Goal: Task Accomplishment & Management: Manage account settings

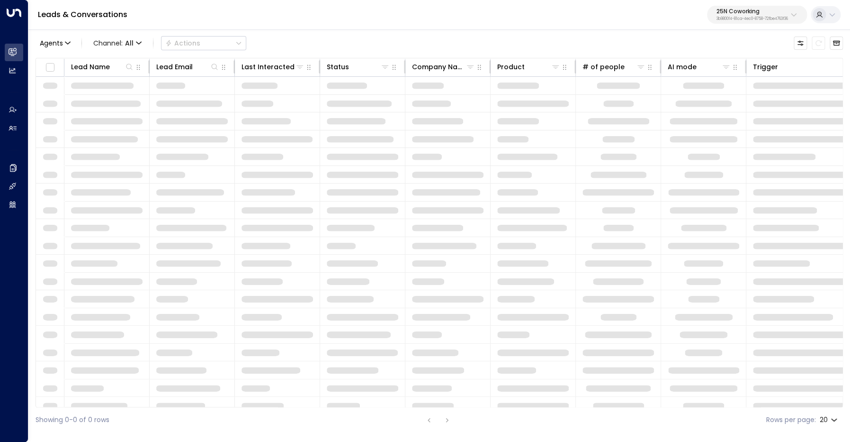
click at [761, 17] on p "3b9800f4-81ca-4ec0-8758-72fbe4763f36" at bounding box center [753, 19] width 72 height 4
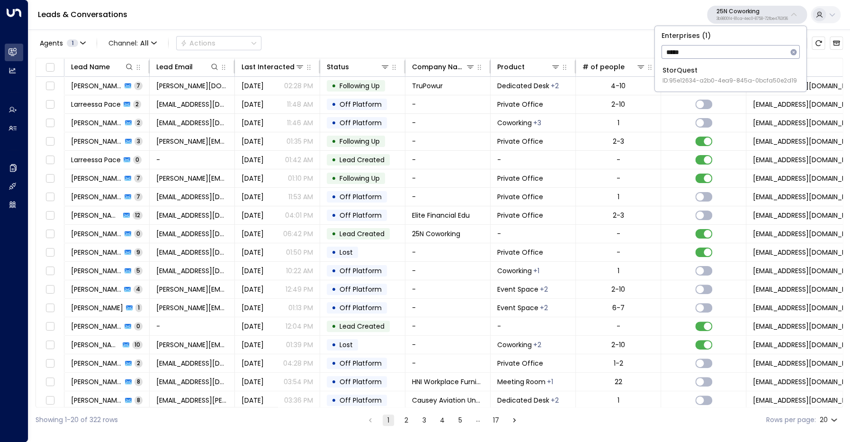
type input "*****"
click at [729, 81] on span "ID: 95e12634-a2b0-4ea9-845a-0bcfa50e2d19" at bounding box center [730, 80] width 135 height 9
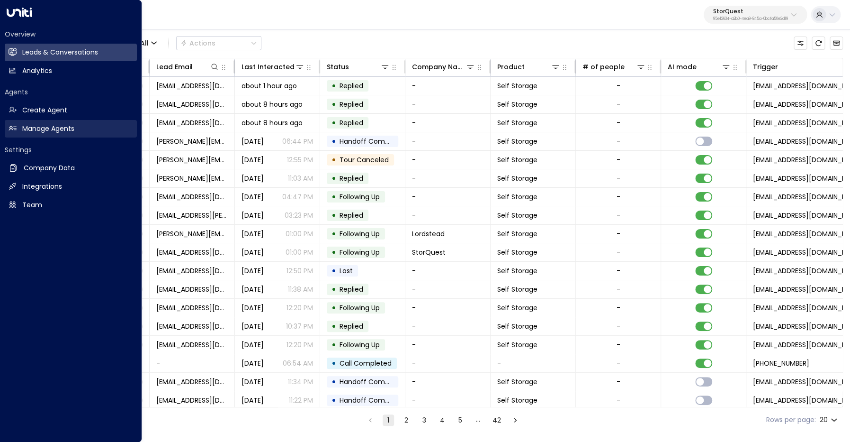
click at [23, 127] on h2 "Manage Agents" at bounding box center [48, 129] width 52 height 10
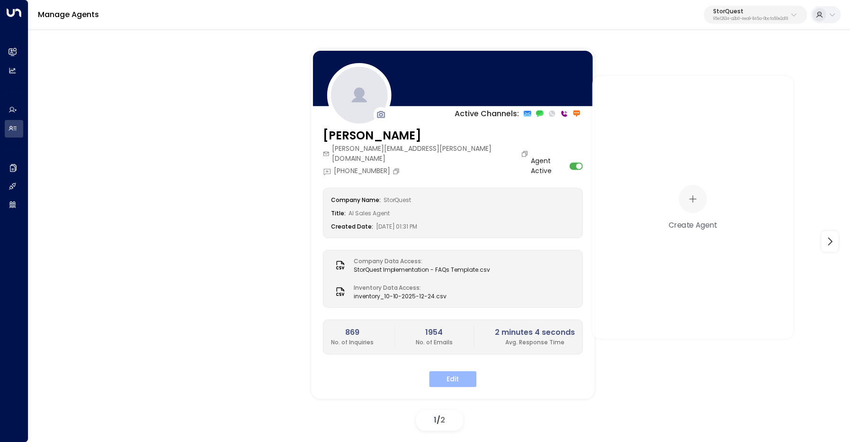
click at [455, 372] on button "Edit" at bounding box center [452, 379] width 47 height 16
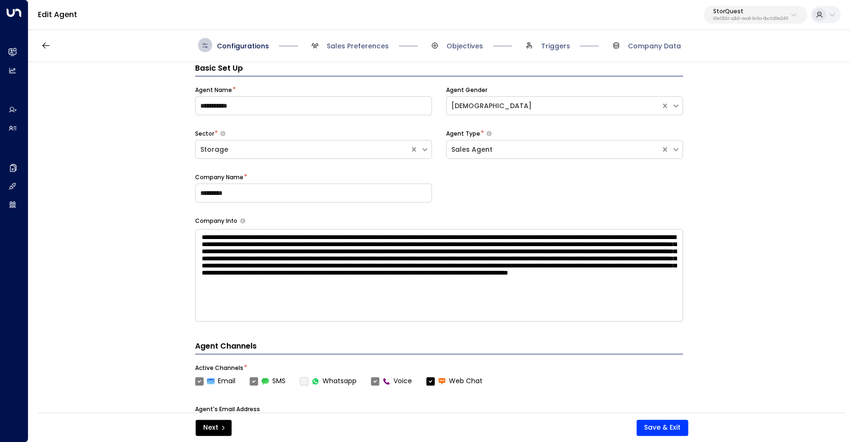
scroll to position [14, 0]
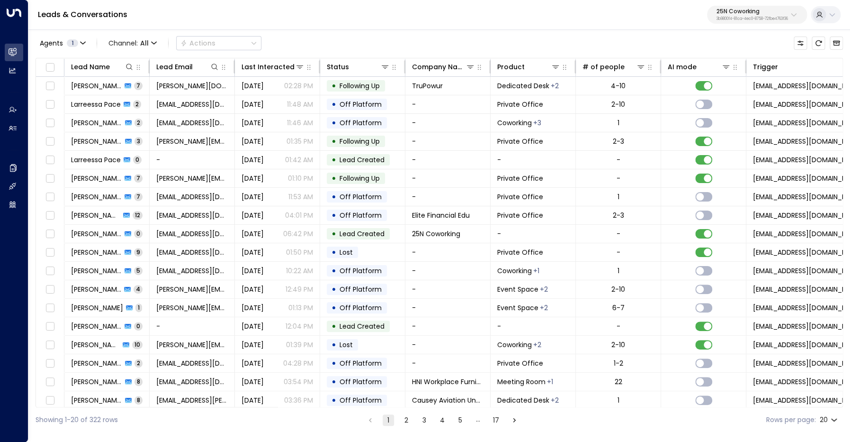
click at [755, 9] on p "25N Coworking" at bounding box center [753, 12] width 72 height 6
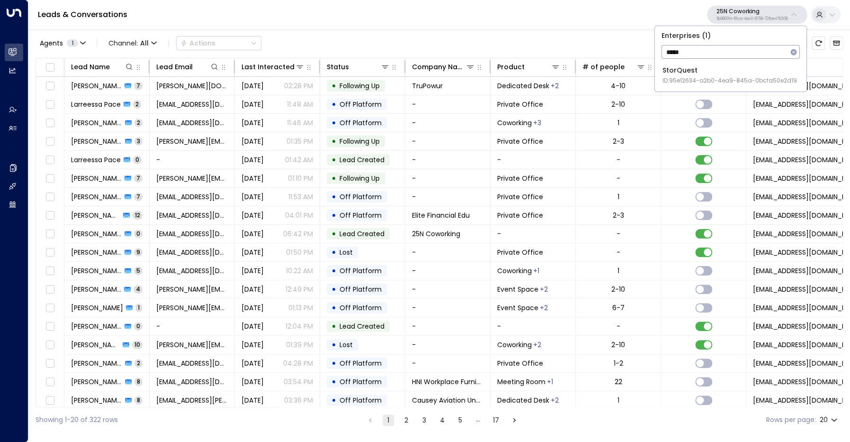
type input "*****"
click at [703, 77] on span "ID: 95e12634-a2b0-4ea9-845a-0bcfa50e2d19" at bounding box center [730, 80] width 135 height 9
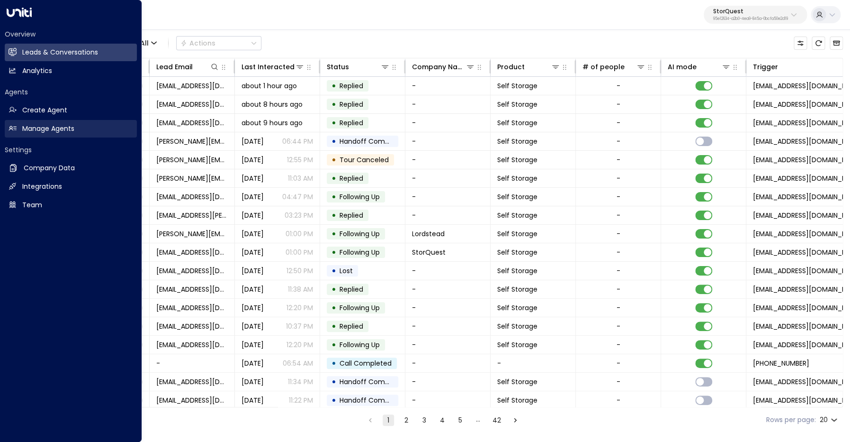
click at [29, 124] on h2 "Manage Agents" at bounding box center [48, 129] width 52 height 10
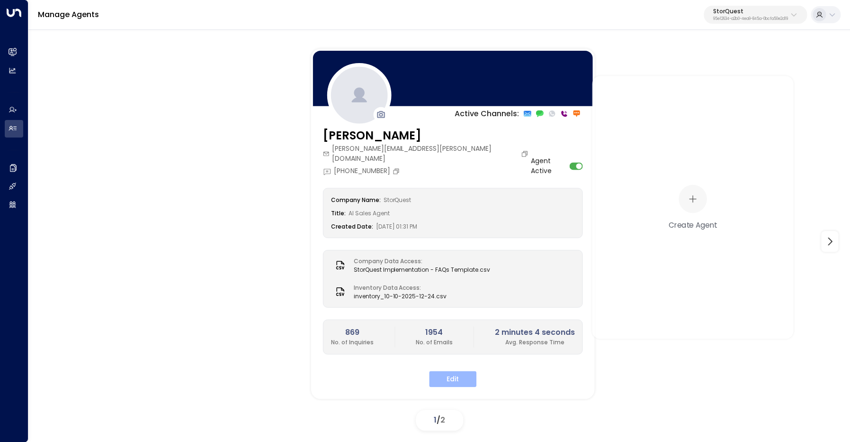
click at [444, 371] on button "Edit" at bounding box center [452, 379] width 47 height 16
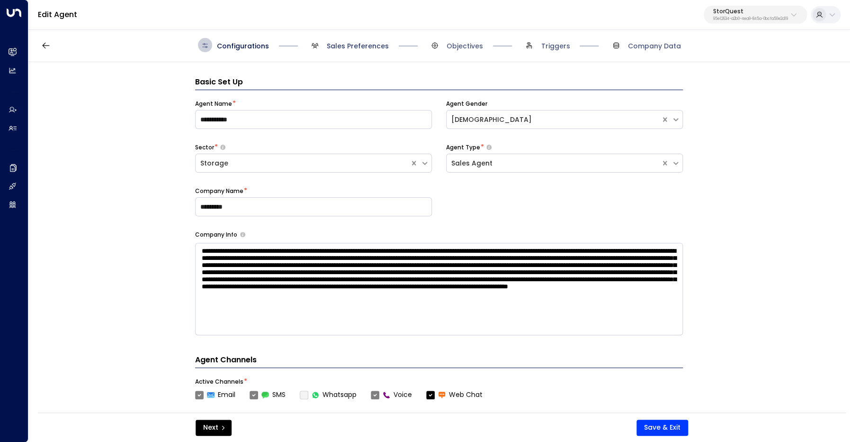
click at [347, 48] on span "Sales Preferences" at bounding box center [358, 45] width 62 height 9
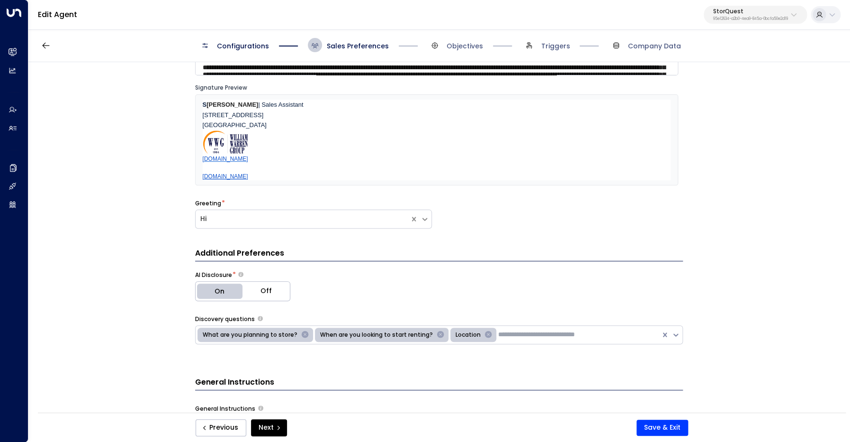
scroll to position [93, 0]
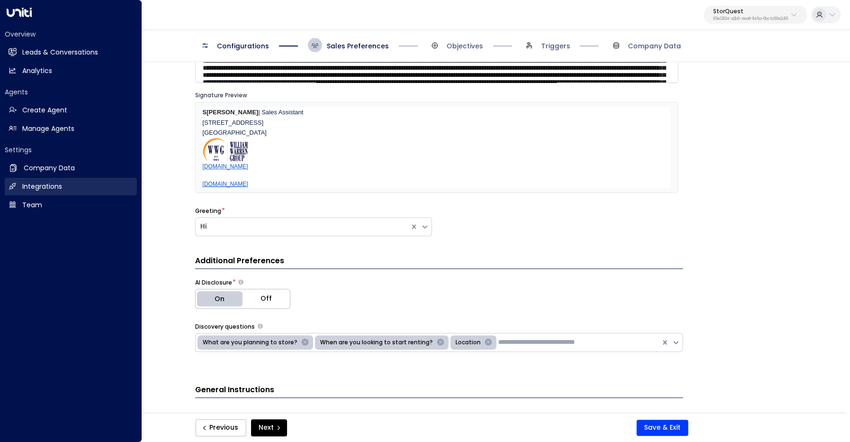
click at [39, 187] on h2 "Integrations" at bounding box center [42, 186] width 40 height 10
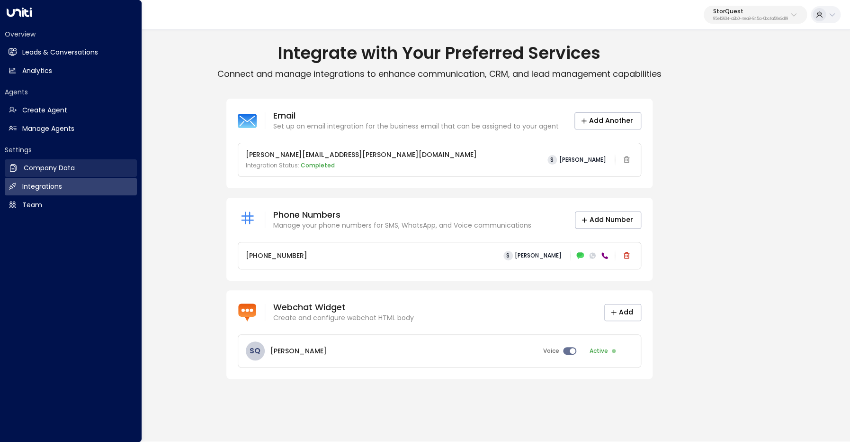
click at [25, 166] on h2 "Company Data" at bounding box center [49, 168] width 51 height 10
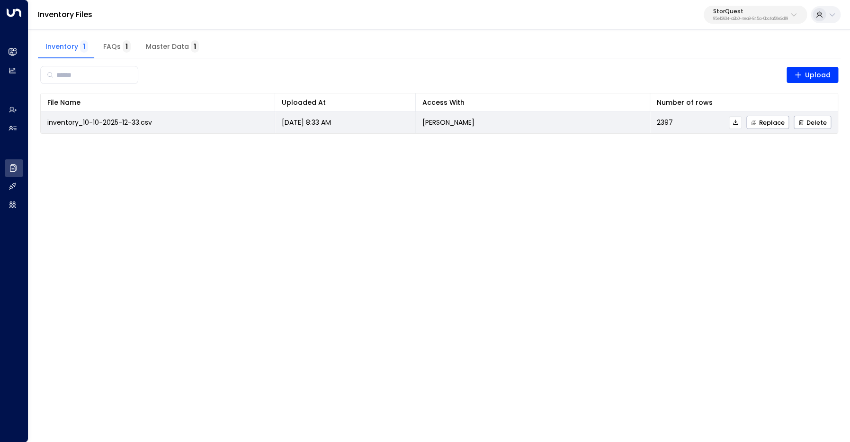
click at [734, 122] on icon at bounding box center [735, 122] width 7 height 7
